Goal: Transaction & Acquisition: Download file/media

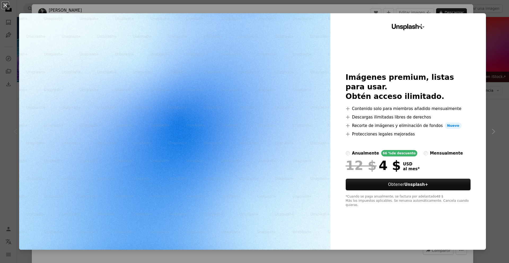
scroll to position [66, 0]
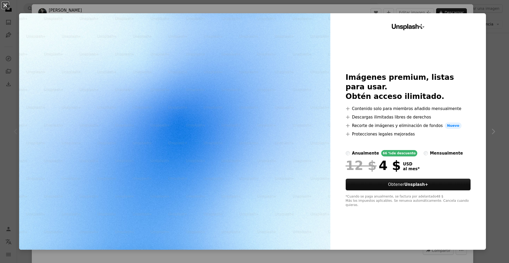
click at [6, 4] on button "An X shape" at bounding box center [5, 5] width 6 height 6
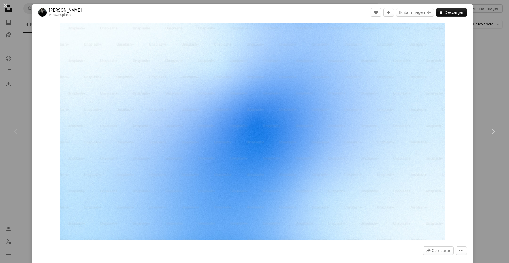
click at [15, 67] on div "An X shape Chevron left Chevron right [PERSON_NAME] Para Unsplash+ A heart A pl…" at bounding box center [254, 131] width 509 height 263
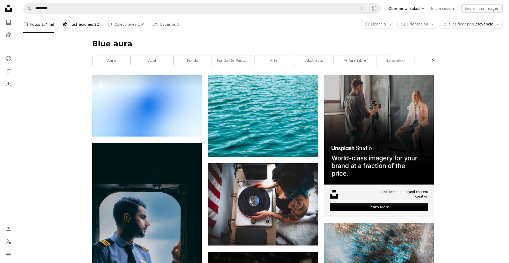
click at [80, 25] on link "Pen Tool Ilustraciones 22" at bounding box center [81, 24] width 36 height 17
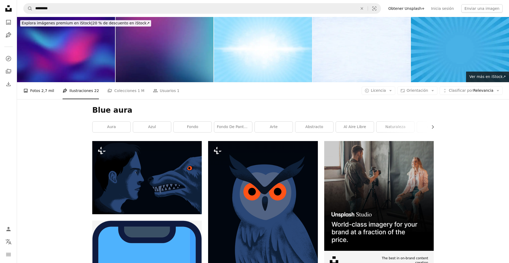
click at [39, 92] on link "A photo Fotos 2,7 mil" at bounding box center [38, 90] width 31 height 17
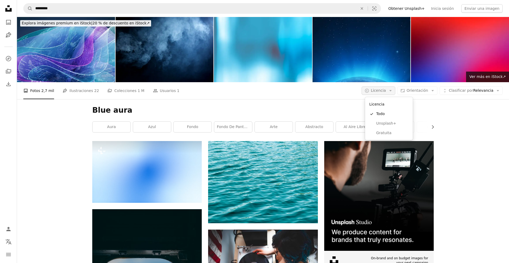
click at [386, 90] on span "Licencia" at bounding box center [378, 90] width 15 height 4
click at [385, 133] on span "Gratuita" at bounding box center [392, 132] width 32 height 5
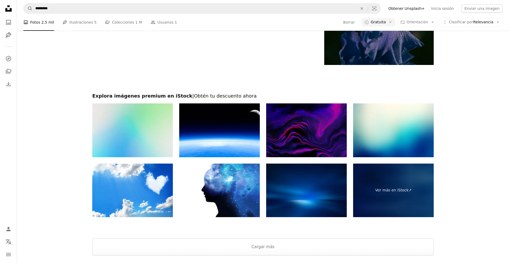
scroll to position [1167, 0]
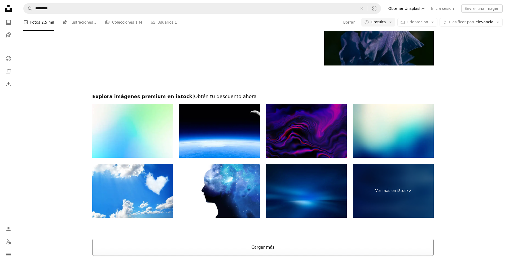
click at [246, 250] on button "Cargar más" at bounding box center [262, 247] width 341 height 17
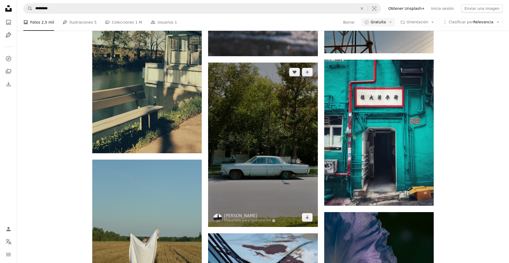
scroll to position [2245, 0]
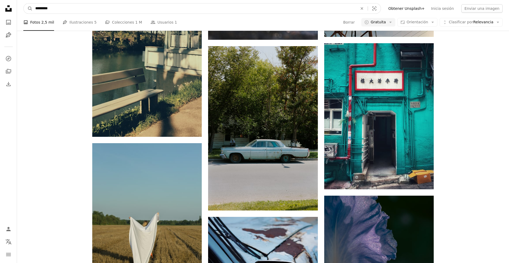
drag, startPoint x: 56, startPoint y: 11, endPoint x: 14, endPoint y: 11, distance: 42.7
drag, startPoint x: 52, startPoint y: 9, endPoint x: 30, endPoint y: 8, distance: 22.6
click at [30, 8] on form "A magnifying glass ********* An X shape Visual search" at bounding box center [201, 8] width 357 height 11
type input "*"
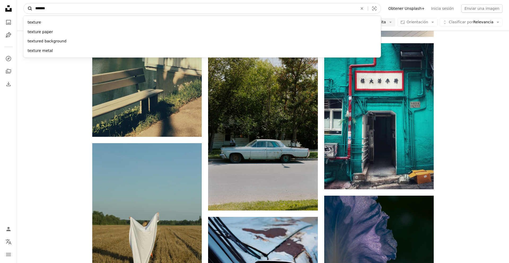
click at [24, 3] on button "A magnifying glass" at bounding box center [28, 8] width 9 height 10
type input "******"
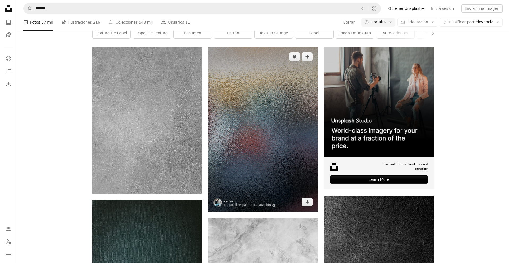
scroll to position [94, 0]
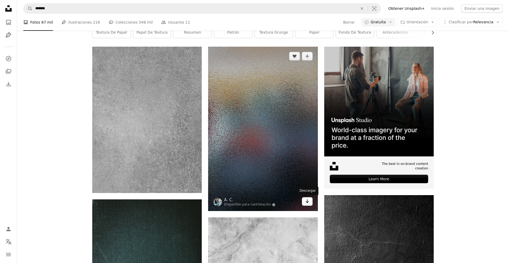
click at [306, 202] on icon "Arrow pointing down" at bounding box center [307, 201] width 4 height 6
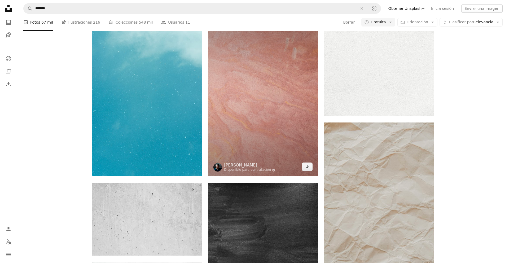
scroll to position [490, 0]
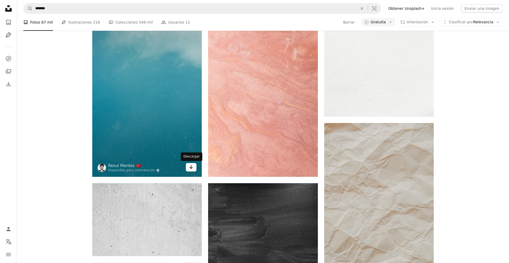
click at [194, 169] on link "Arrow pointing down" at bounding box center [191, 167] width 11 height 8
